Goal: Navigation & Orientation: Find specific page/section

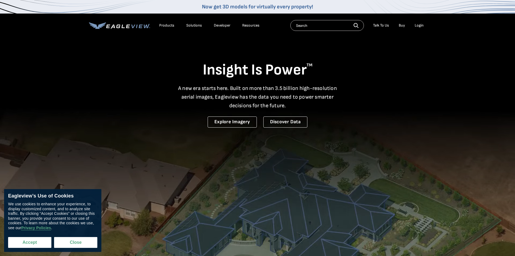
click at [35, 240] on button "Accept" at bounding box center [29, 242] width 43 height 11
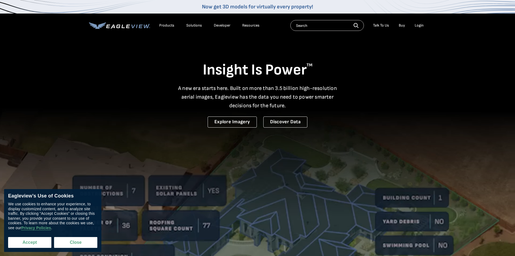
checkbox input "true"
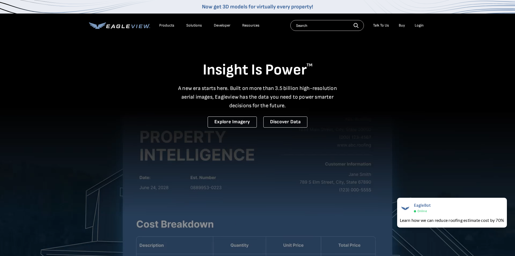
click at [137, 26] on icon at bounding box center [136, 26] width 1 height 4
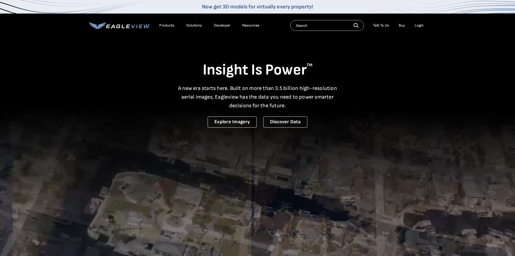
click at [383, 24] on div "Talk To Us" at bounding box center [381, 25] width 16 height 5
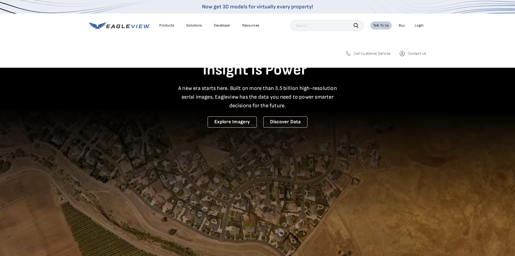
click at [196, 25] on div "Solutions" at bounding box center [194, 25] width 16 height 5
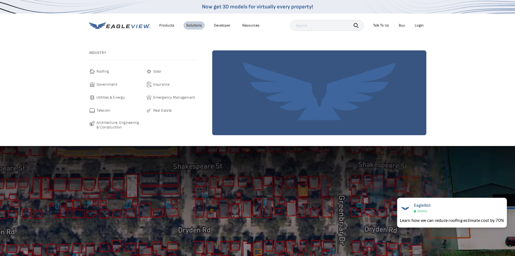
click at [171, 23] on div "Products" at bounding box center [166, 25] width 15 height 5
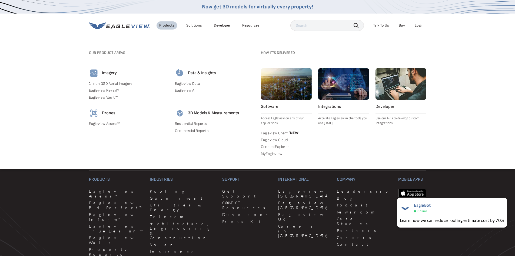
scroll to position [1406, 0]
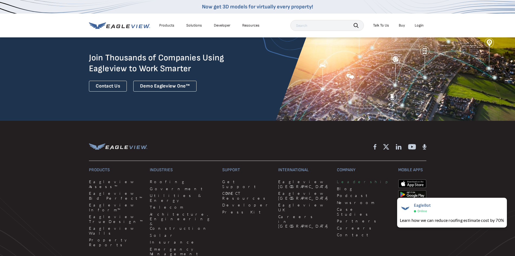
click at [337, 179] on link "Leadership" at bounding box center [364, 181] width 55 height 5
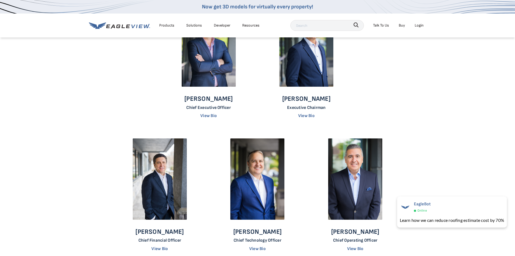
scroll to position [81, 0]
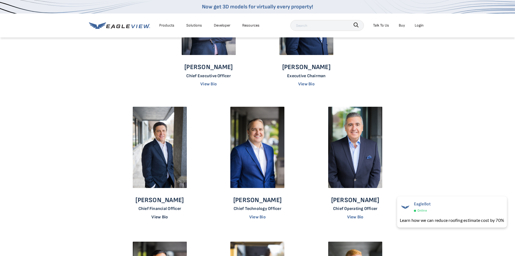
click at [163, 216] on link "View Bio" at bounding box center [159, 216] width 16 height 5
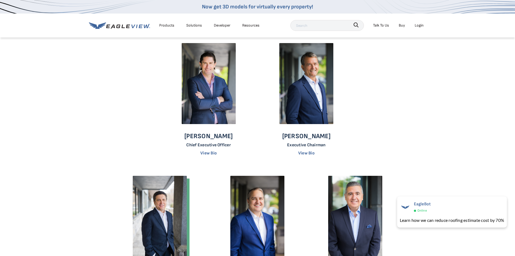
scroll to position [0, 0]
